Goal: Find specific page/section: Find specific page/section

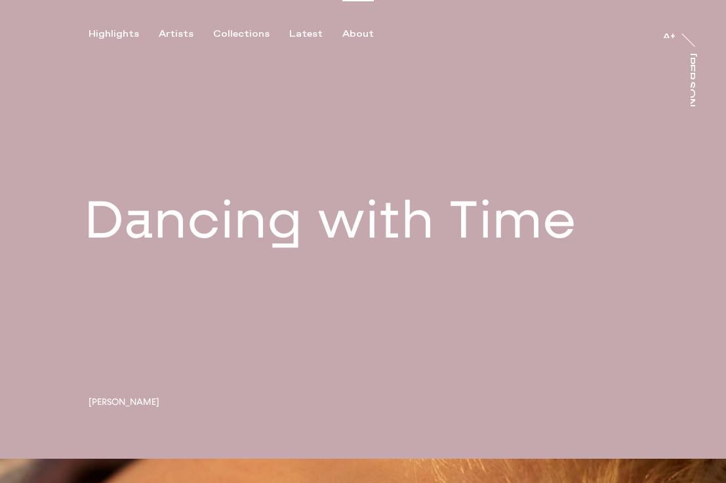
click at [344, 39] on div "About" at bounding box center [357, 34] width 31 height 12
click at [343, 28] on div "About" at bounding box center [357, 34] width 31 height 12
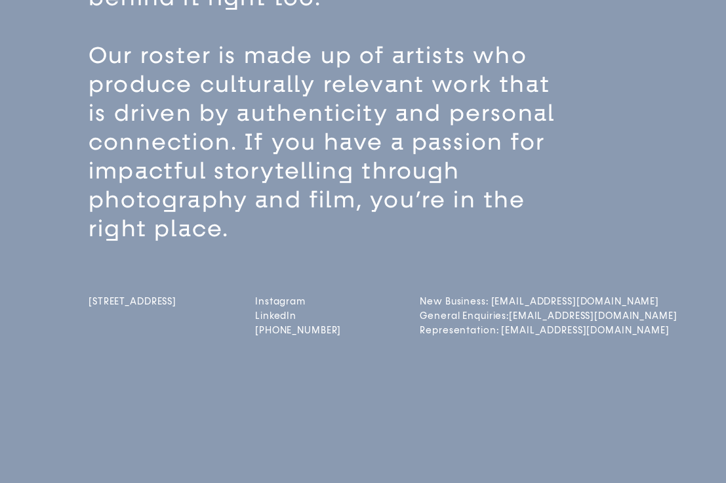
scroll to position [275, 0]
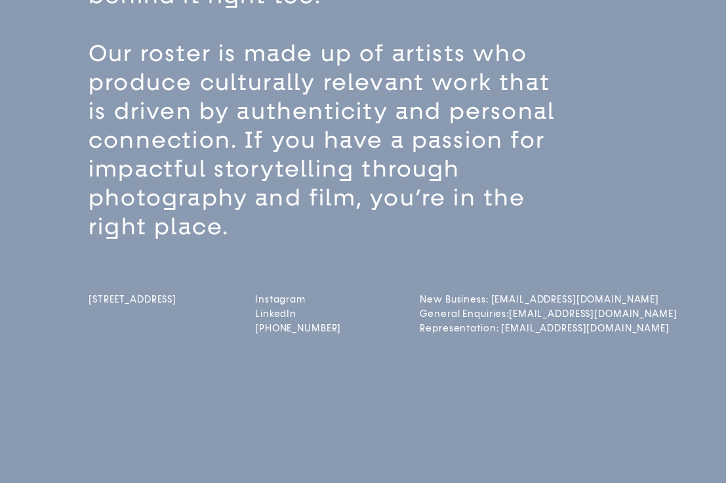
click at [290, 318] on link "LinkedIn" at bounding box center [298, 313] width 86 height 11
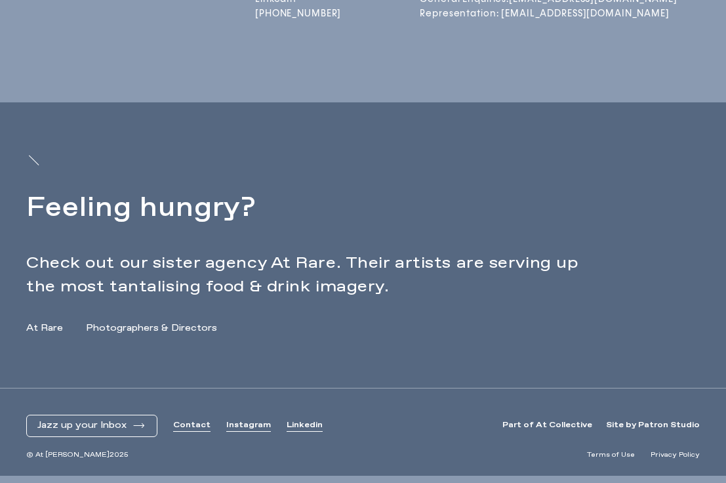
scroll to position [595, 0]
